Goal: Information Seeking & Learning: Find specific page/section

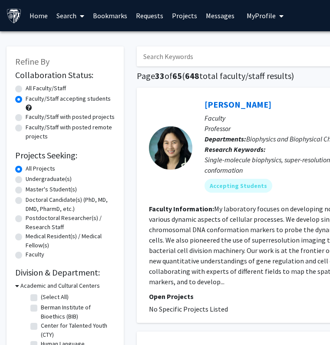
scroll to position [1917, 0]
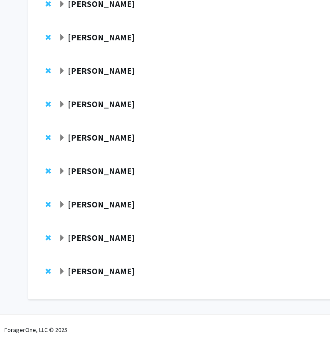
scroll to position [1275, 0]
click at [98, 273] on strong "Reza Kalhor" at bounding box center [101, 270] width 67 height 11
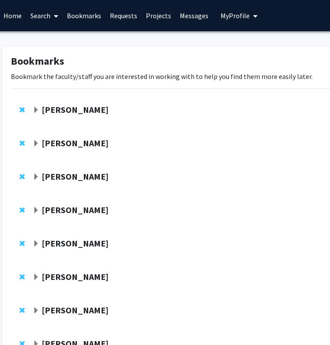
scroll to position [0, 26]
click at [93, 11] on link "Bookmarks" at bounding box center [83, 15] width 43 height 30
click at [95, 19] on link "Bookmarks" at bounding box center [83, 15] width 43 height 30
click at [128, 22] on link "Requests" at bounding box center [123, 15] width 36 height 30
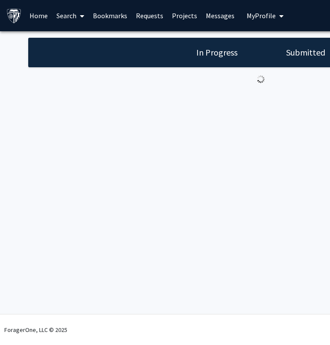
click at [114, 22] on link "Bookmarks" at bounding box center [109, 15] width 43 height 30
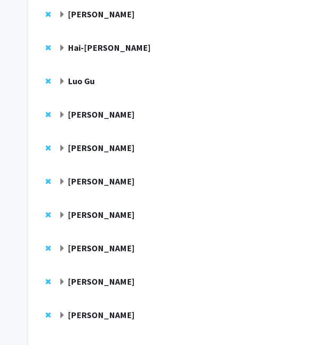
scroll to position [468, 0]
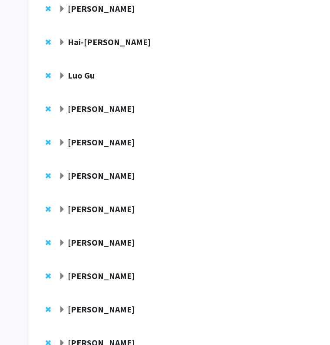
click at [114, 174] on strong "Nicholas Maragakis" at bounding box center [101, 175] width 67 height 11
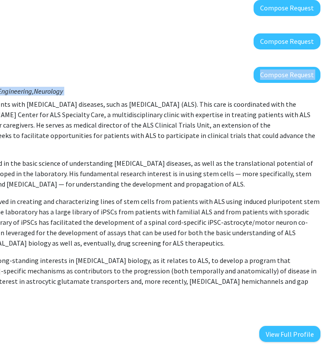
scroll to position [572, 191]
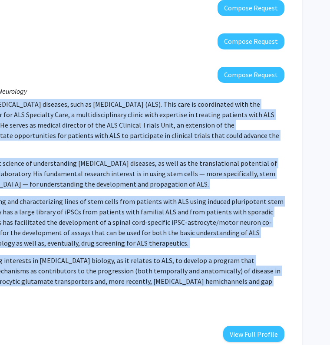
drag, startPoint x: 66, startPoint y: 104, endPoint x: 166, endPoint y: 281, distance: 202.5
click at [166, 281] on div "Department: Institute for Cell Engineering, Neurology Nicholas Maragakis treats…" at bounding box center [80, 212] width 408 height 259
copy p "Nicholas Maragakis treats patients with motor neuron diseases, such as amyotrop…"
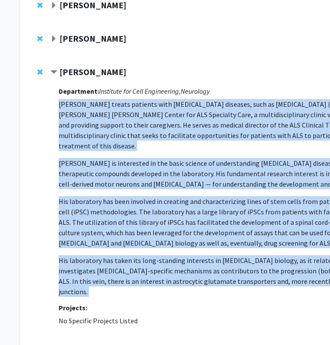
scroll to position [572, 0]
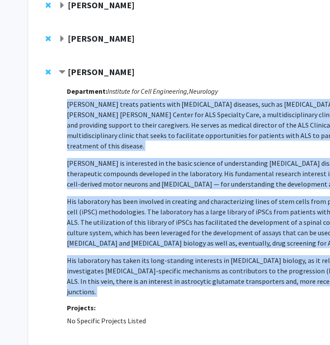
click at [178, 71] on div "Nicholas Maragakis" at bounding box center [152, 72] width 187 height 11
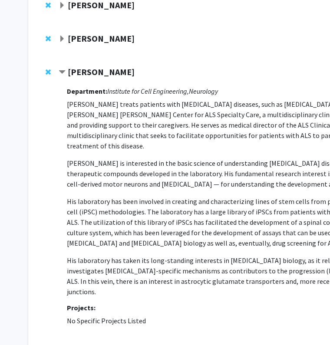
click at [61, 73] on span "Contract Nicholas Maragakis Bookmark" at bounding box center [62, 72] width 7 height 7
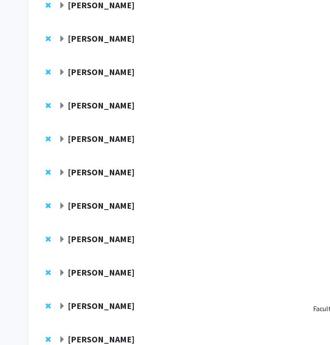
click at [65, 108] on span "Expand Xiaobo Mao Bookmark" at bounding box center [62, 105] width 7 height 7
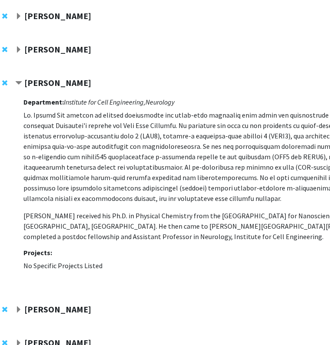
scroll to position [592, 29]
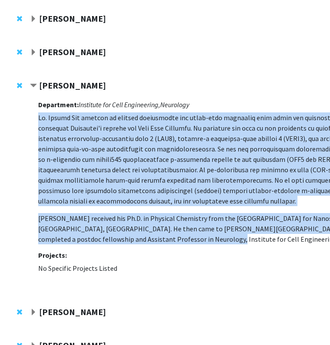
drag, startPoint x: 39, startPoint y: 118, endPoint x: 105, endPoint y: 244, distance: 141.6
click at [105, 244] on p "Dr. Xiaobo Mao received his Ph.D. in Physical Chemistry from the National Cente…" at bounding box center [242, 178] width 408 height 132
copy p "Dr. Xiaobo Mao focuses on protein aggregation and prion-like spreading that dri…"
click at [140, 119] on p at bounding box center [242, 159] width 408 height 94
click at [34, 85] on span "Contract Xiaobo Mao Bookmark" at bounding box center [33, 85] width 7 height 7
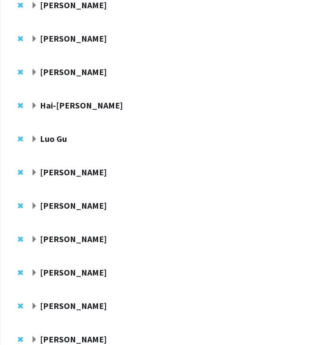
scroll to position [408, 28]
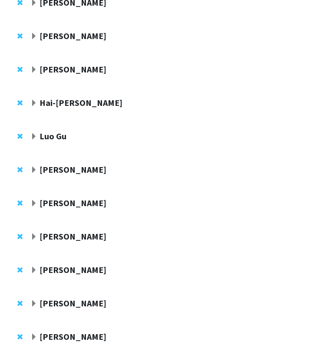
click at [59, 202] on strong "Argye Hillis" at bounding box center [72, 202] width 67 height 11
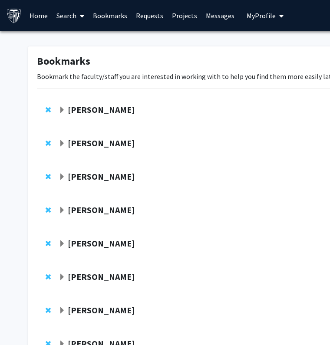
scroll to position [0, 0]
click at [97, 109] on strong "Joanna Melia" at bounding box center [101, 109] width 67 height 11
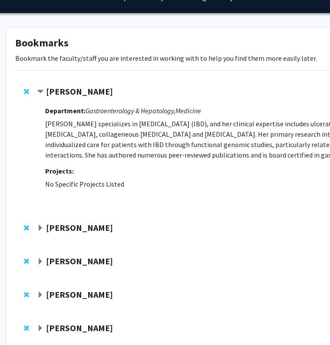
scroll to position [16, 22]
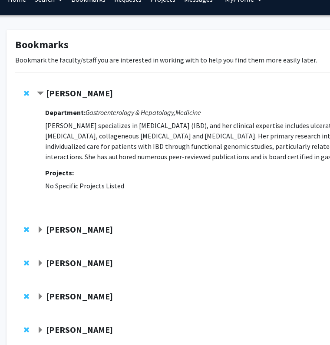
click at [46, 231] on strong "Jean Kim" at bounding box center [79, 229] width 67 height 11
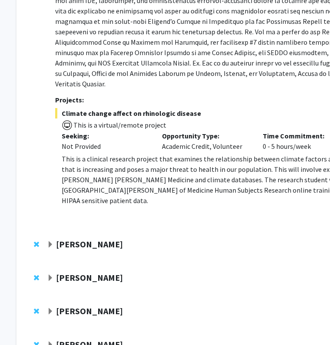
scroll to position [372, 12]
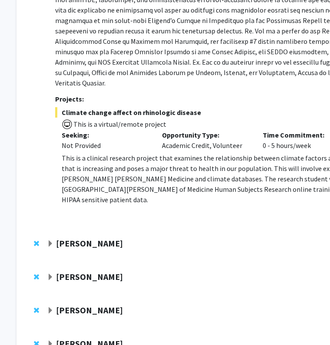
click at [64, 238] on div "Shari Liu" at bounding box center [140, 243] width 187 height 11
click at [63, 238] on strong "Shari Liu" at bounding box center [89, 243] width 67 height 11
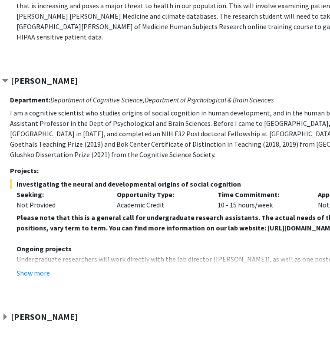
scroll to position [537, 57]
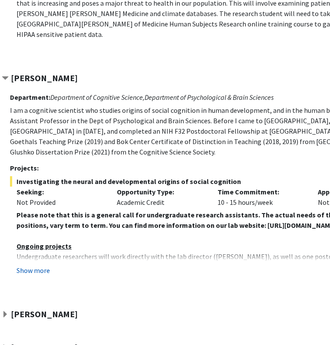
click at [38, 265] on button "Show more" at bounding box center [32, 270] width 33 height 10
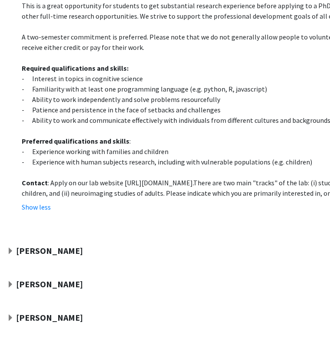
scroll to position [829, 51]
click at [35, 245] on strong "Raj Mukherjee" at bounding box center [49, 250] width 67 height 11
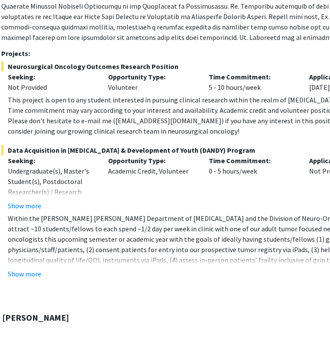
scroll to position [1148, 65]
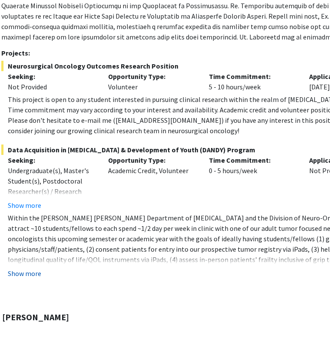
click at [21, 268] on button "Show more" at bounding box center [24, 273] width 33 height 10
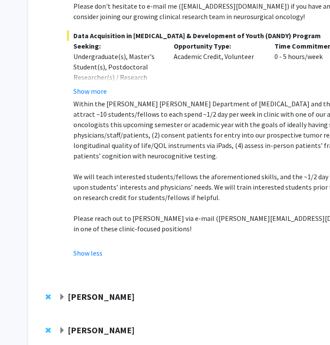
scroll to position [1322, 0]
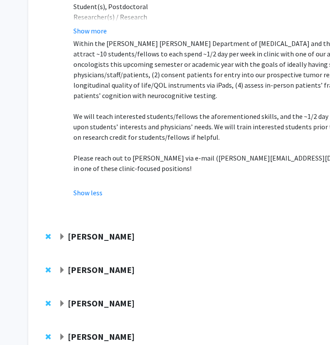
click at [111, 231] on strong "Angela Guarda" at bounding box center [101, 236] width 67 height 11
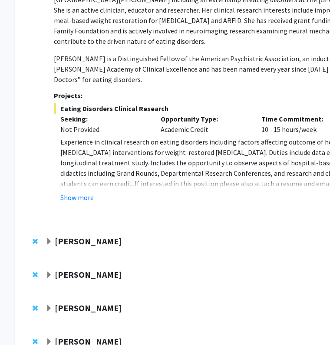
scroll to position [1645, 13]
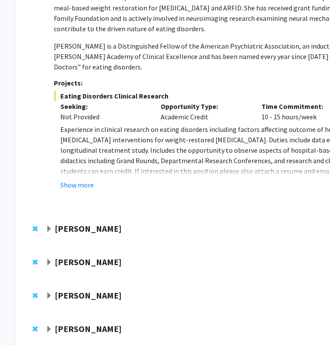
click at [94, 223] on strong "Emily Johnson" at bounding box center [88, 228] width 67 height 11
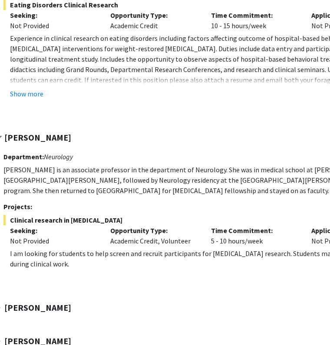
scroll to position [1737, 63]
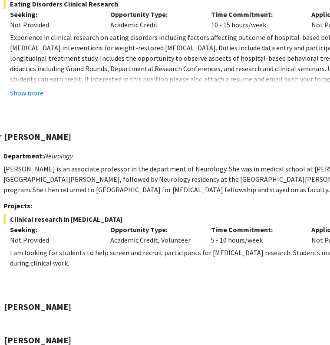
click at [21, 301] on strong "Elia Duh" at bounding box center [37, 306] width 67 height 11
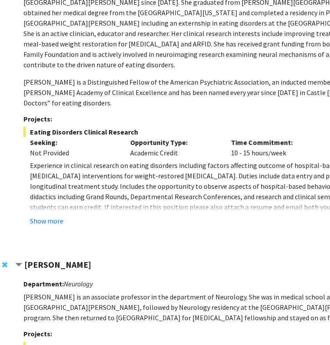
scroll to position [1590, 43]
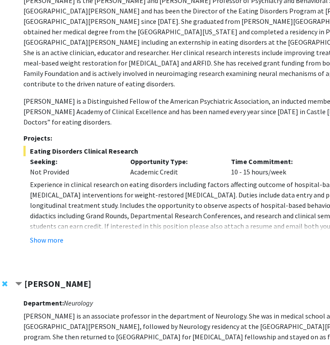
click at [19, 281] on span "Contract Emily Johnson Bookmark" at bounding box center [18, 284] width 7 height 7
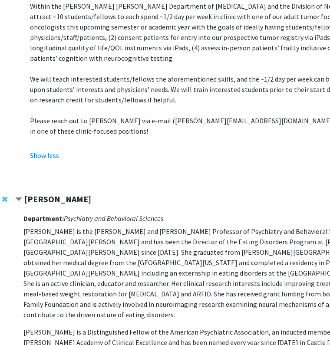
scroll to position [1341, 43]
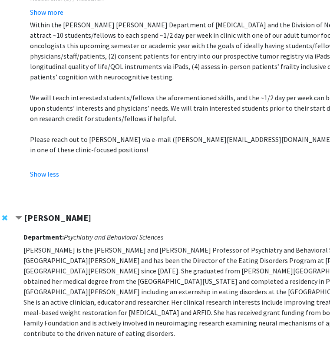
click at [20, 215] on span "Contract Angela Guarda Bookmark" at bounding box center [18, 218] width 7 height 7
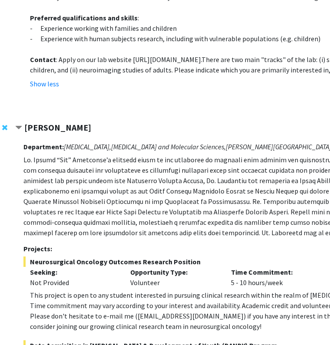
scroll to position [855, 43]
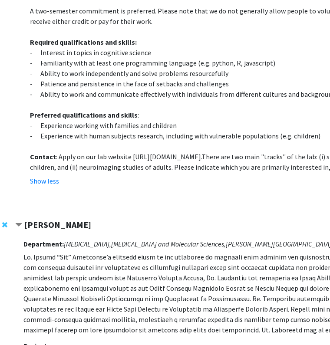
click at [18, 222] on span "Contract Raj Mukherjee Bookmark" at bounding box center [18, 225] width 7 height 7
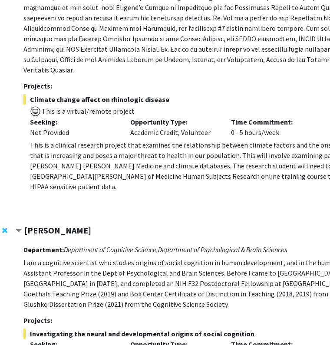
scroll to position [379, 43]
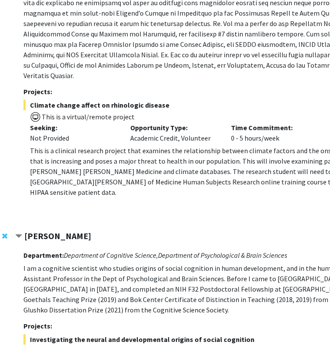
click at [20, 233] on span "Contract Shari Liu Bookmark" at bounding box center [18, 236] width 7 height 7
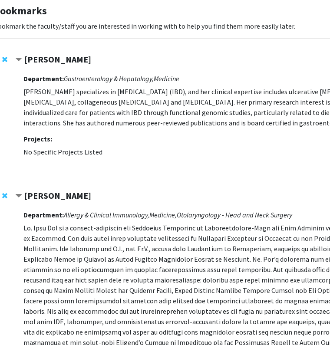
scroll to position [7, 43]
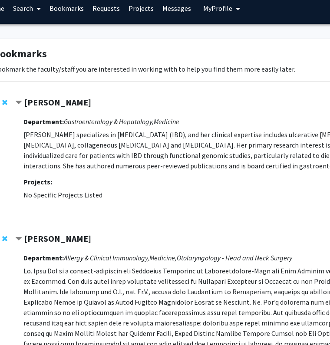
click at [24, 237] on strong "Jean Kim" at bounding box center [57, 238] width 67 height 11
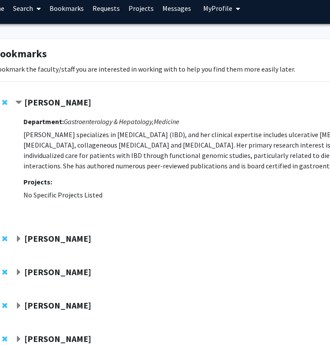
click at [40, 105] on strong "Joanna Melia" at bounding box center [57, 102] width 67 height 11
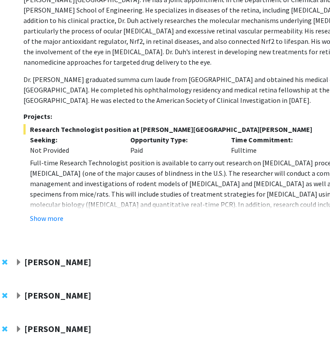
scroll to position [370, 43]
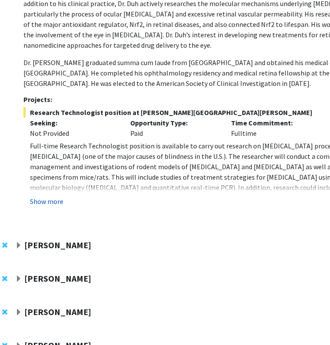
click at [42, 196] on button "Show more" at bounding box center [46, 201] width 33 height 10
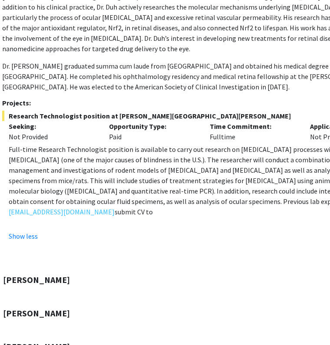
scroll to position [366, 0]
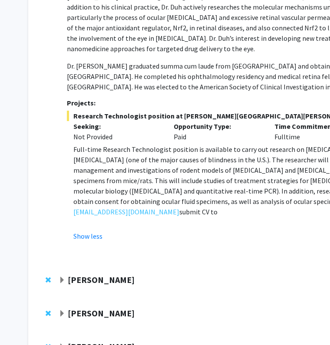
click at [96, 274] on strong "Gregory Kirk" at bounding box center [101, 279] width 67 height 11
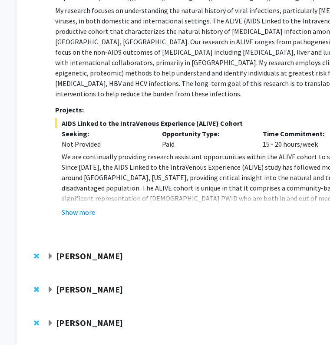
scroll to position [675, 12]
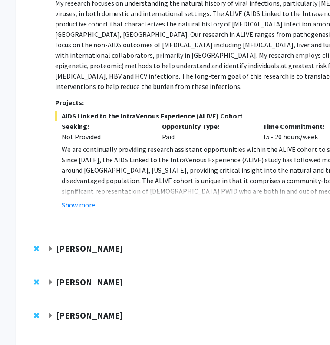
click at [81, 243] on div at bounding box center [255, 251] width 416 height 16
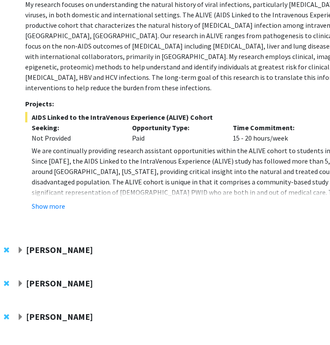
scroll to position [674, 27]
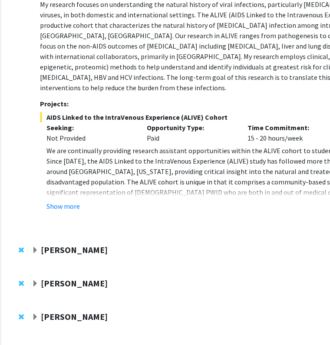
click at [69, 244] on strong "Pavan Bhargava" at bounding box center [74, 249] width 67 height 11
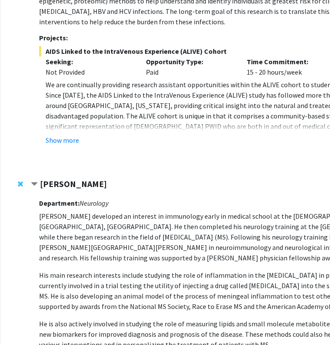
scroll to position [715, 28]
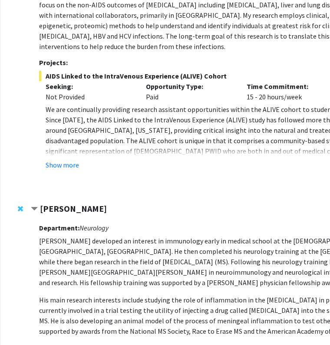
click at [58, 203] on strong "Pavan Bhargava" at bounding box center [73, 208] width 67 height 11
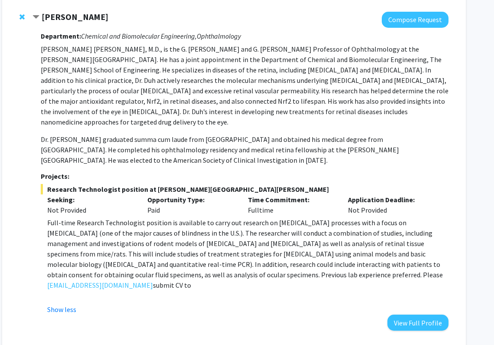
scroll to position [292, 26]
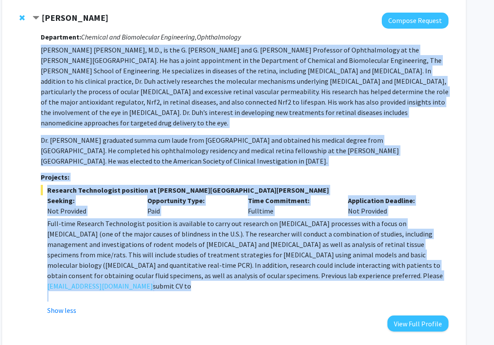
drag, startPoint x: 42, startPoint y: 50, endPoint x: 258, endPoint y: 275, distance: 311.0
click at [258, 275] on div "Department: Chemical and Biomolecular Engineering, Ophthalmology Dr. Duh gradua…" at bounding box center [245, 180] width 408 height 303
copy div "Elia J. Duh, M.D., is the G. Edward and G. Britton Durell Professor of Ophthalm…"
click at [276, 142] on p "Dr. Duh graduated summa cum laude from Yale University and obtained his medical…" at bounding box center [245, 150] width 408 height 31
copy div "Elia J. Duh, M.D., is the G. Edward and G. Britton Durell Professor of Ophthalm…"
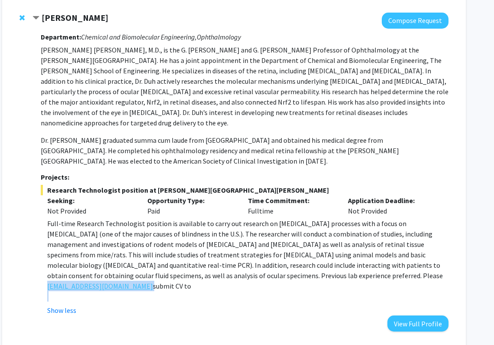
drag, startPoint x: 99, startPoint y: 275, endPoint x: 48, endPoint y: 277, distance: 51.2
click at [48, 277] on div "Full-time Research Technologist position is available to carry out research on …" at bounding box center [248, 259] width 402 height 83
copy link "eduh@jhmi.edu"
click at [36, 18] on span "Contract Elia Duh Bookmark" at bounding box center [36, 18] width 7 height 7
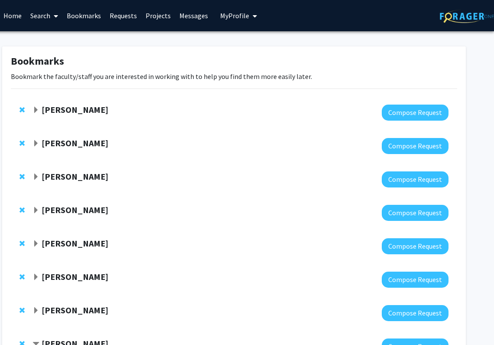
scroll to position [0, 26]
click at [33, 20] on link "Search" at bounding box center [44, 15] width 36 height 30
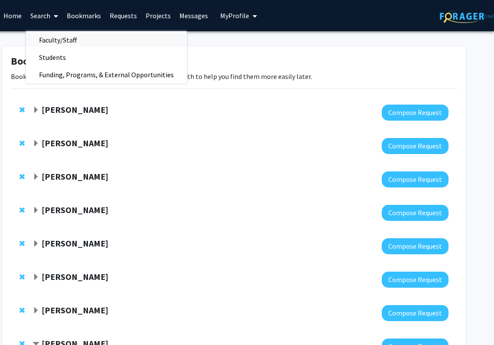
click at [54, 37] on span "Faculty/Staff" at bounding box center [58, 39] width 64 height 17
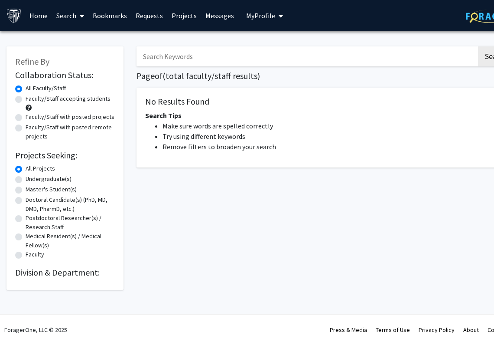
click at [224, 63] on input "Search Keywords" at bounding box center [307, 56] width 340 height 20
click at [329, 58] on button "Search" at bounding box center [496, 56] width 36 height 20
click at [329, 65] on button "Search" at bounding box center [496, 56] width 36 height 20
click at [329, 63] on button "Search" at bounding box center [496, 56] width 36 height 20
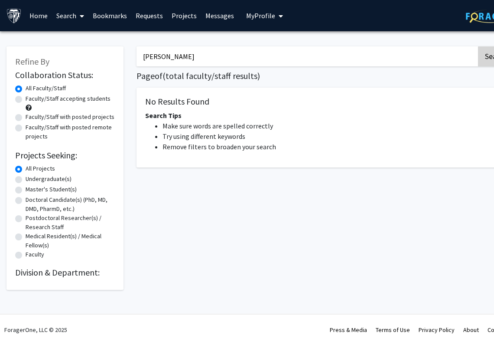
click at [329, 63] on button "Search" at bounding box center [496, 56] width 36 height 20
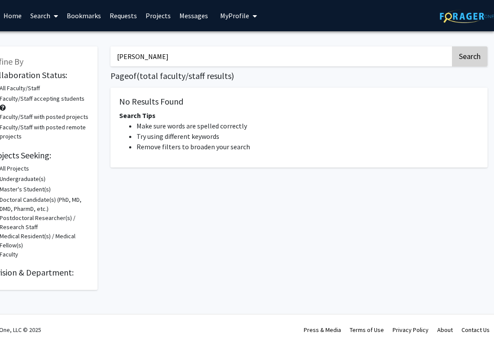
scroll to position [0, 26]
click at [329, 60] on button "Search" at bounding box center [470, 56] width 36 height 20
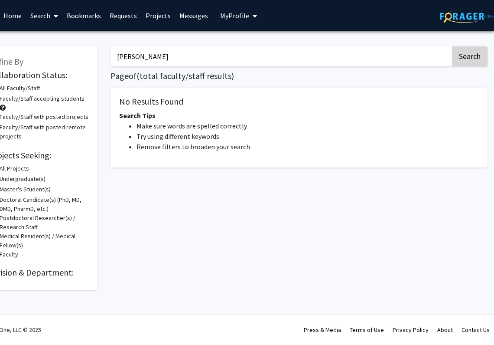
click at [329, 60] on button "Search" at bounding box center [470, 56] width 36 height 20
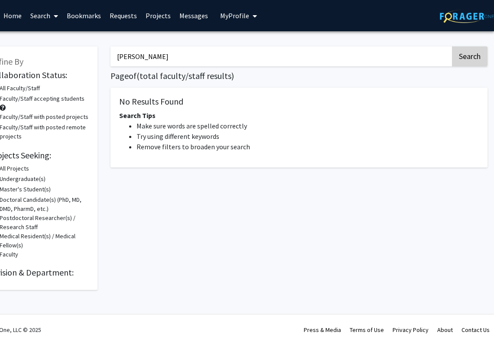
click at [329, 60] on button "Search" at bounding box center [470, 56] width 36 height 20
click at [135, 59] on input "Luis garza" at bounding box center [281, 56] width 340 height 20
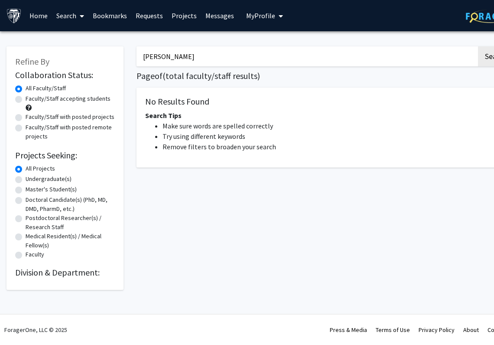
type input "Luis Garza"
click at [26, 257] on label "Faculty" at bounding box center [35, 254] width 19 height 9
click at [26, 255] on input "Faculty" at bounding box center [29, 253] width 6 height 6
radio input "true"
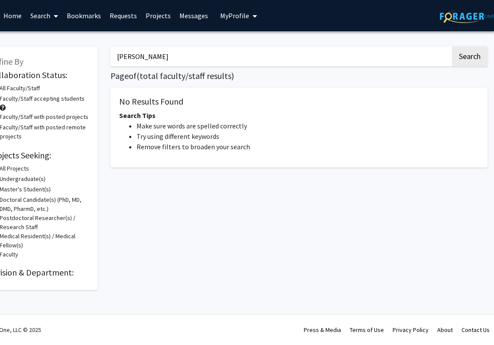
scroll to position [0, 26]
click at [329, 58] on button "Search" at bounding box center [470, 56] width 36 height 20
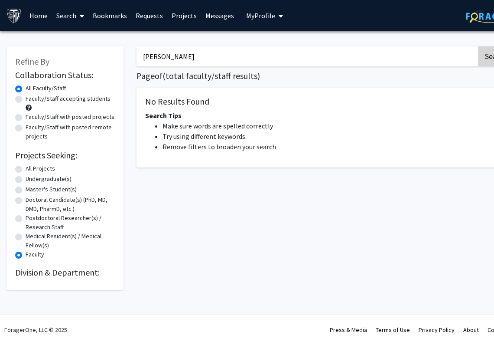
click at [329, 56] on button "Search" at bounding box center [496, 56] width 36 height 20
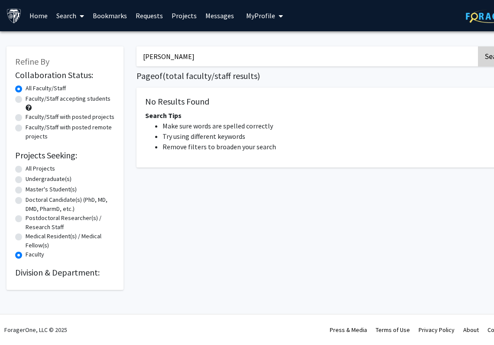
click at [329, 56] on button "Search" at bounding box center [496, 56] width 36 height 20
click at [26, 238] on label "Medical Resident(s) / Medical Fellow(s)" at bounding box center [70, 241] width 89 height 18
click at [26, 237] on input "Medical Resident(s) / Medical Fellow(s)" at bounding box center [29, 235] width 6 height 6
radio input "true"
click at [329, 58] on button "Search" at bounding box center [496, 56] width 36 height 20
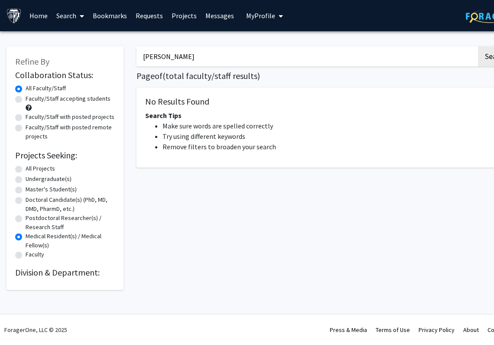
click at [26, 169] on label "All Projects" at bounding box center [40, 168] width 29 height 9
click at [26, 169] on input "All Projects" at bounding box center [29, 167] width 6 height 6
radio input "true"
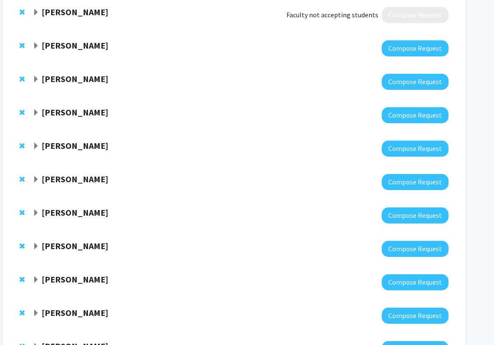
scroll to position [867, 26]
